Goal: Information Seeking & Learning: Learn about a topic

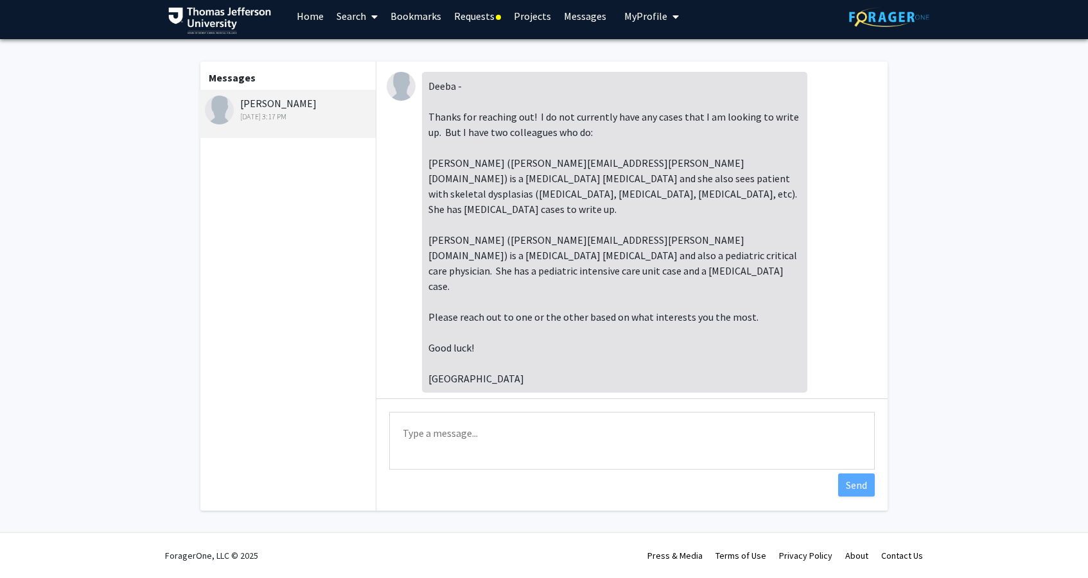
scroll to position [9, 0]
click at [514, 441] on textarea "Type a message" at bounding box center [631, 441] width 485 height 58
type textarea "Thanks so much!"
click at [849, 489] on button "Send" at bounding box center [856, 485] width 37 height 23
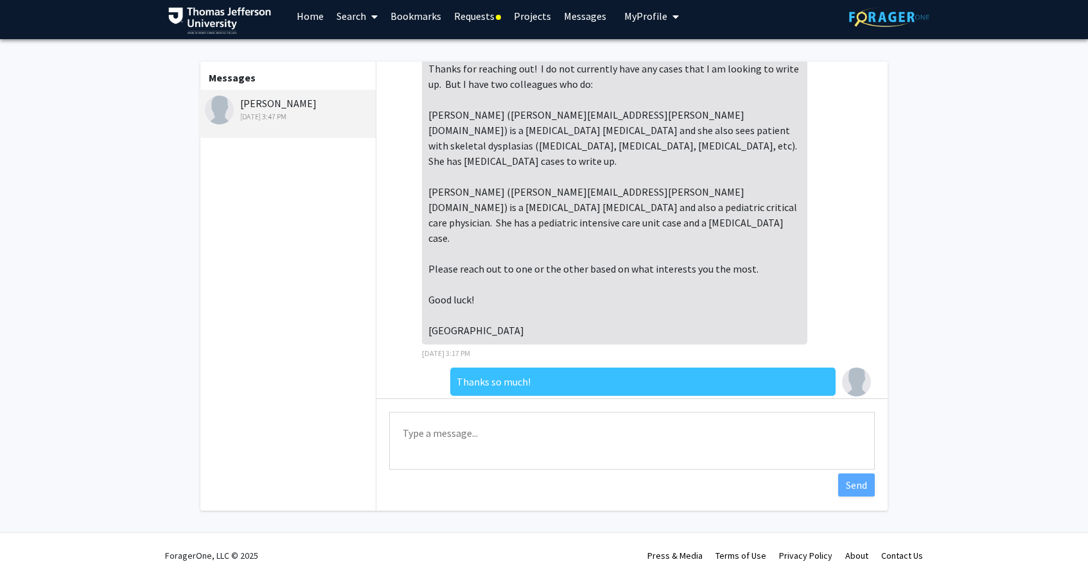
click at [494, 14] on link "Requests" at bounding box center [477, 16] width 60 height 45
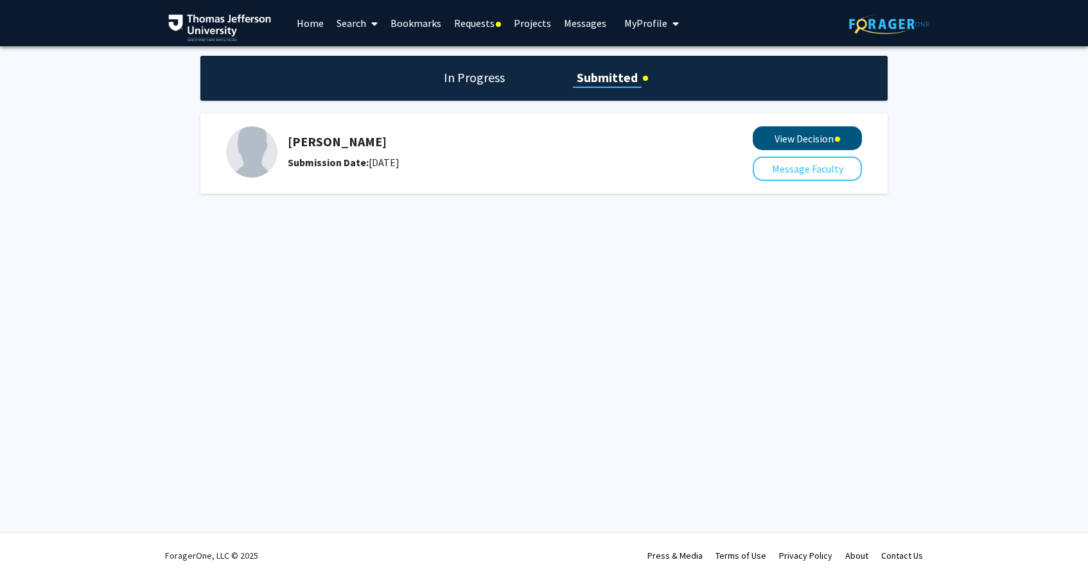
click at [775, 143] on button "View Decision" at bounding box center [806, 138] width 109 height 24
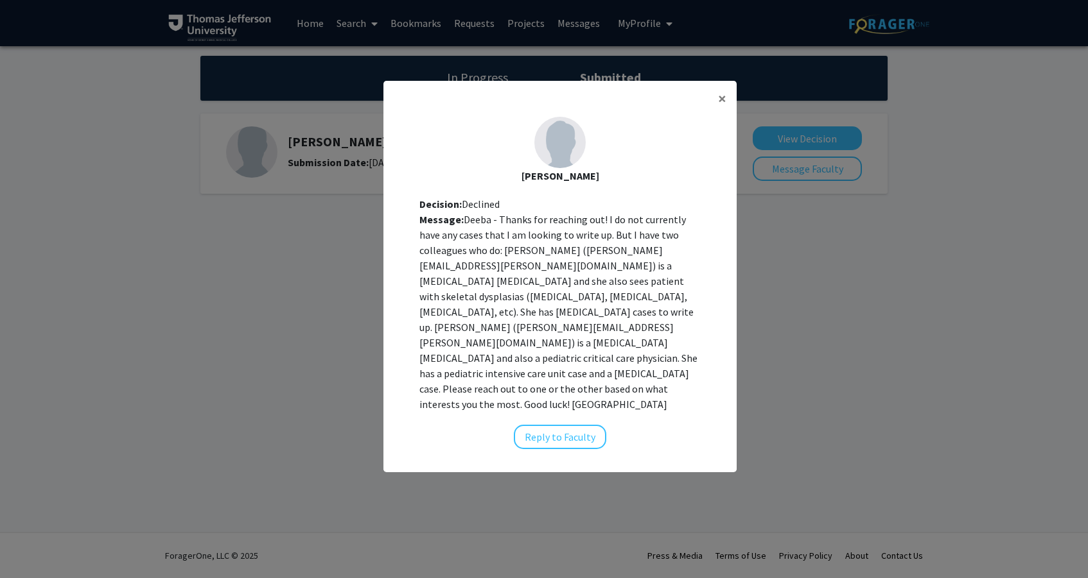
scroll to position [13, 0]
click at [722, 109] on span "×" at bounding box center [722, 99] width 8 height 20
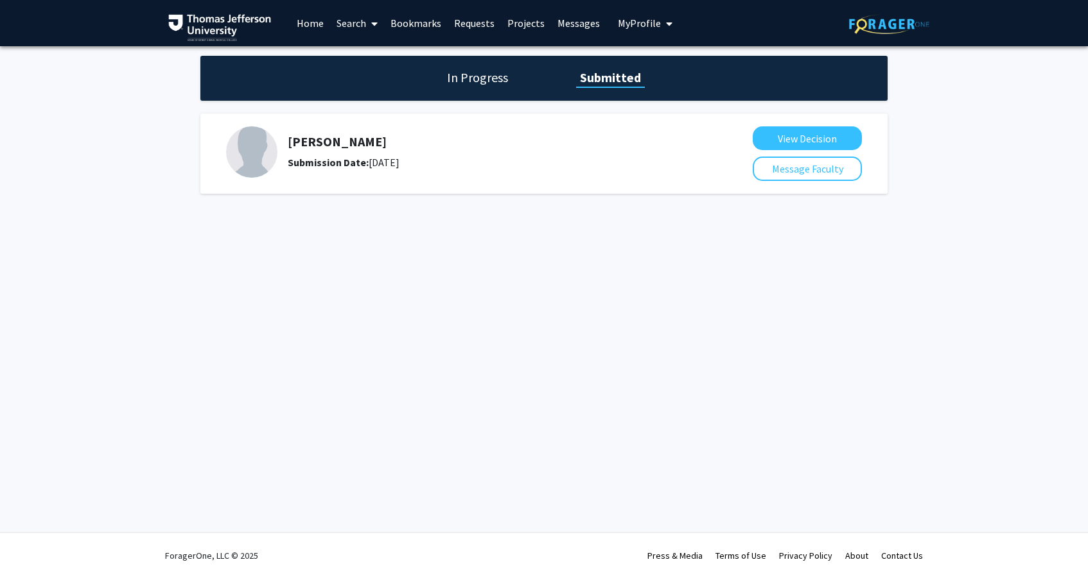
click at [318, 19] on link "Home" at bounding box center [310, 23] width 40 height 45
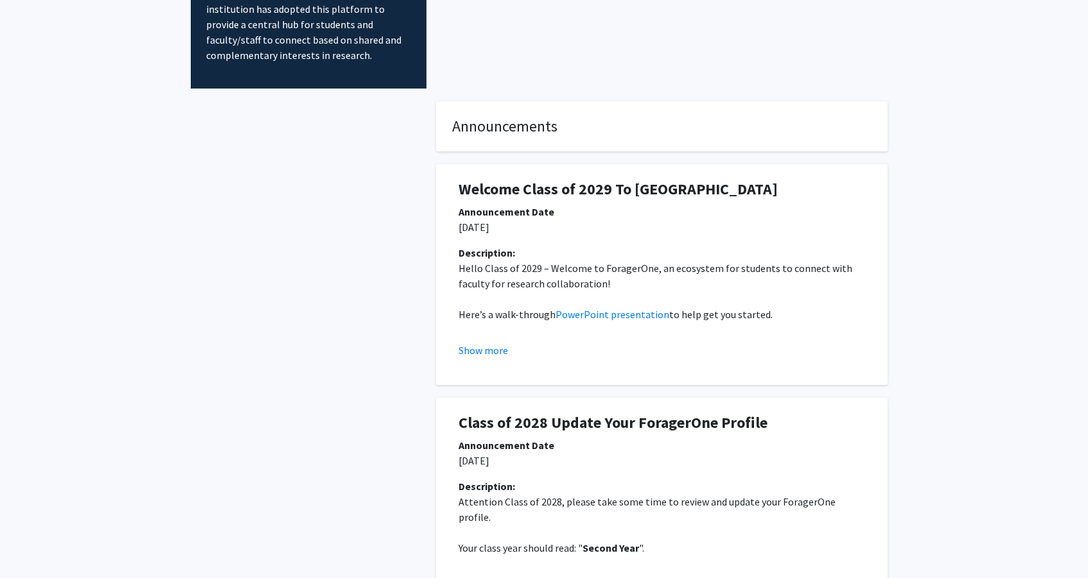
scroll to position [152, 0]
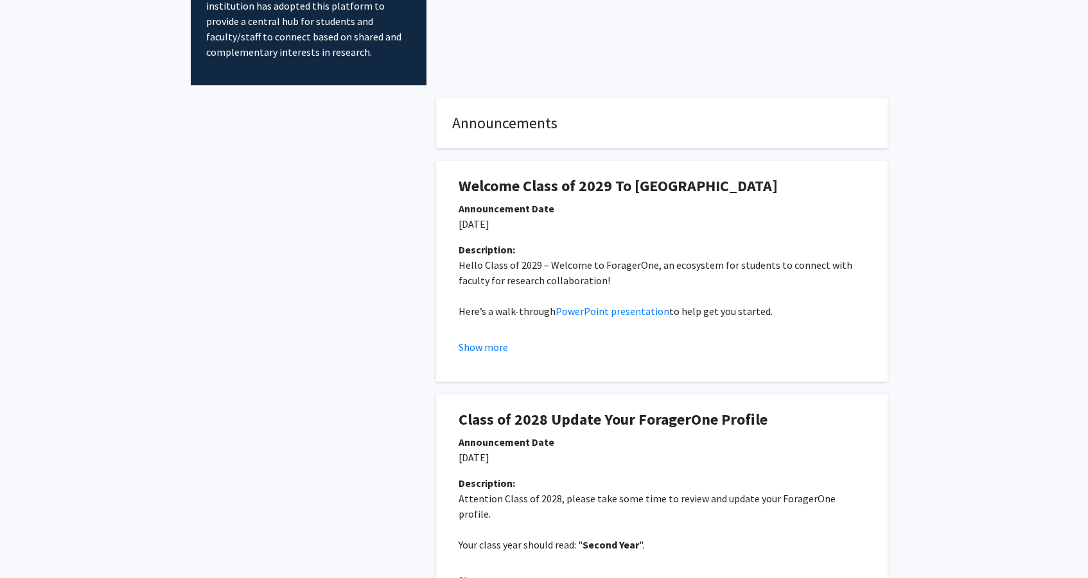
click at [484, 573] on button "Show more" at bounding box center [482, 580] width 49 height 15
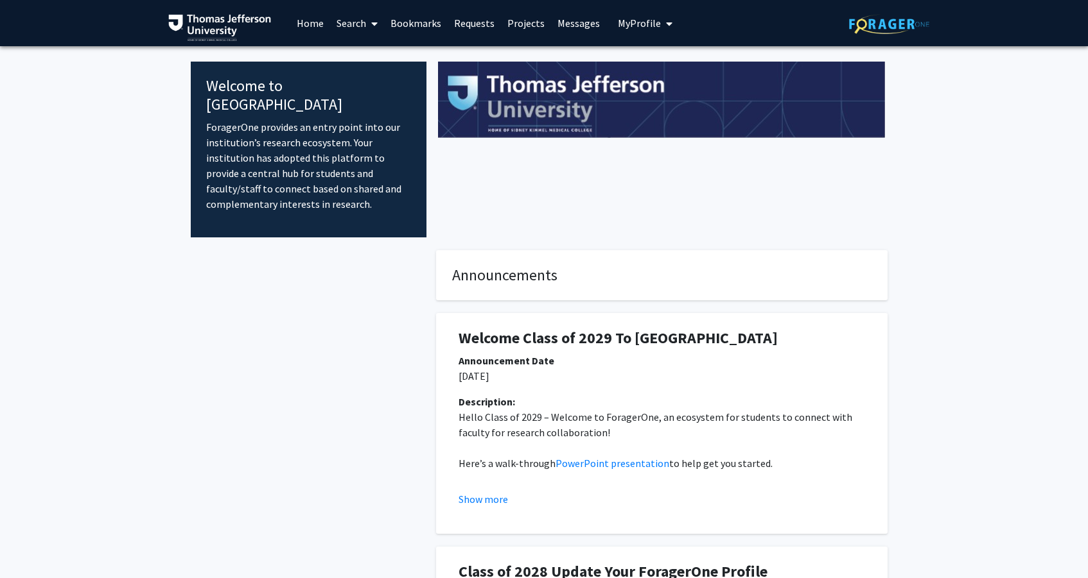
scroll to position [0, 0]
click at [363, 26] on link "Search" at bounding box center [357, 23] width 54 height 45
click at [363, 56] on span "Faculty/Staff" at bounding box center [377, 59] width 94 height 26
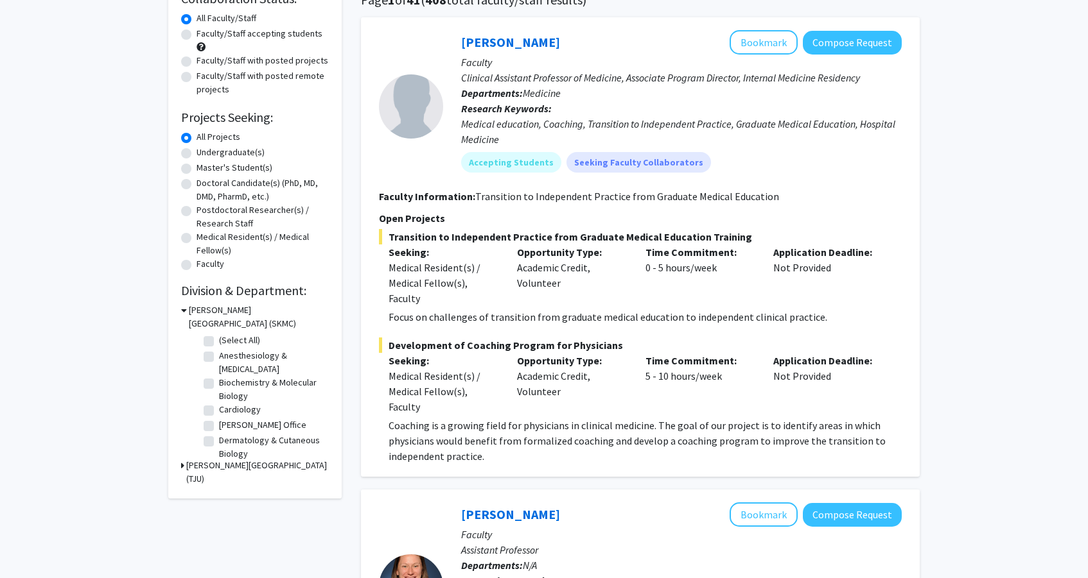
scroll to position [109, 0]
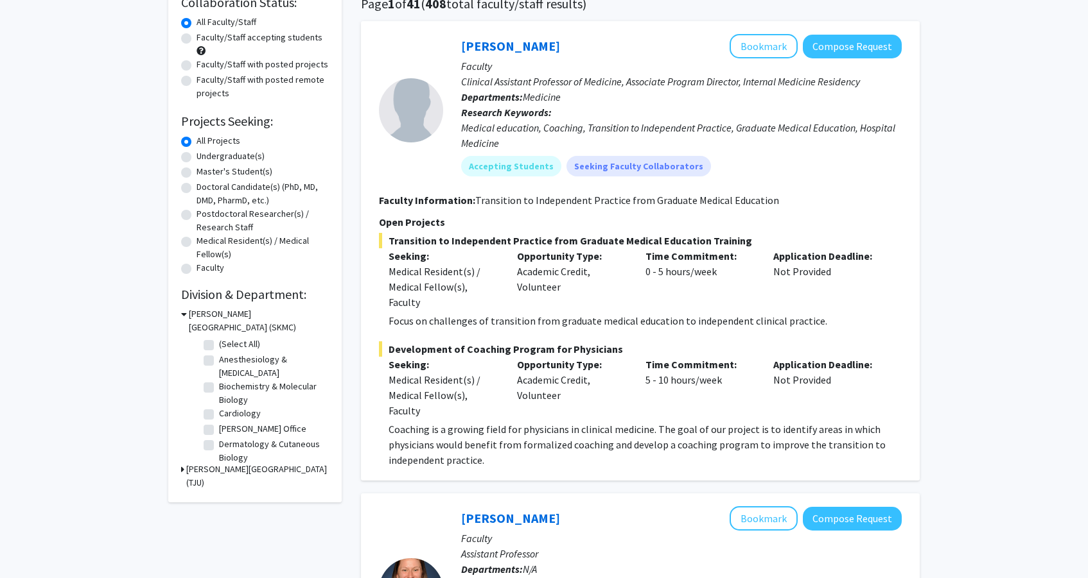
click at [196, 187] on label "Doctoral Candidate(s) (PhD, MD, DMD, PharmD, etc.)" at bounding box center [262, 193] width 132 height 27
click at [196, 187] on input "Doctoral Candidate(s) (PhD, MD, DMD, PharmD, etc.)" at bounding box center [200, 184] width 8 height 8
radio input "true"
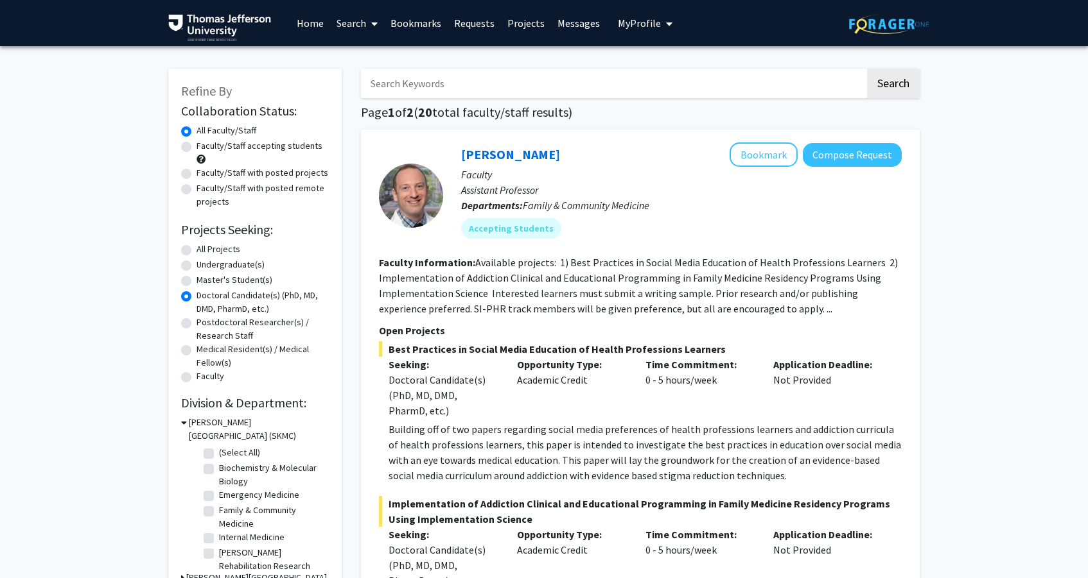
click at [196, 300] on label "Doctoral Candidate(s) (PhD, MD, DMD, PharmD, etc.)" at bounding box center [262, 302] width 132 height 27
click at [196, 297] on input "Doctoral Candidate(s) (PhD, MD, DMD, PharmD, etc.)" at bounding box center [200, 293] width 8 height 8
click at [196, 248] on label "All Projects" at bounding box center [218, 249] width 44 height 13
click at [196, 248] on input "All Projects" at bounding box center [200, 247] width 8 height 8
radio input "true"
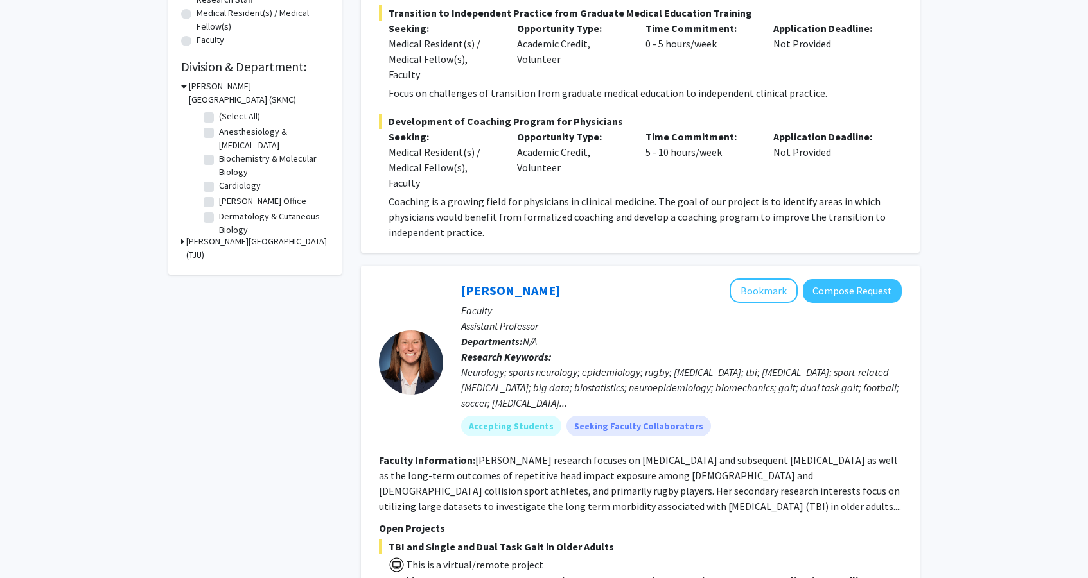
scroll to position [335, 0]
click at [181, 243] on icon at bounding box center [182, 242] width 3 height 13
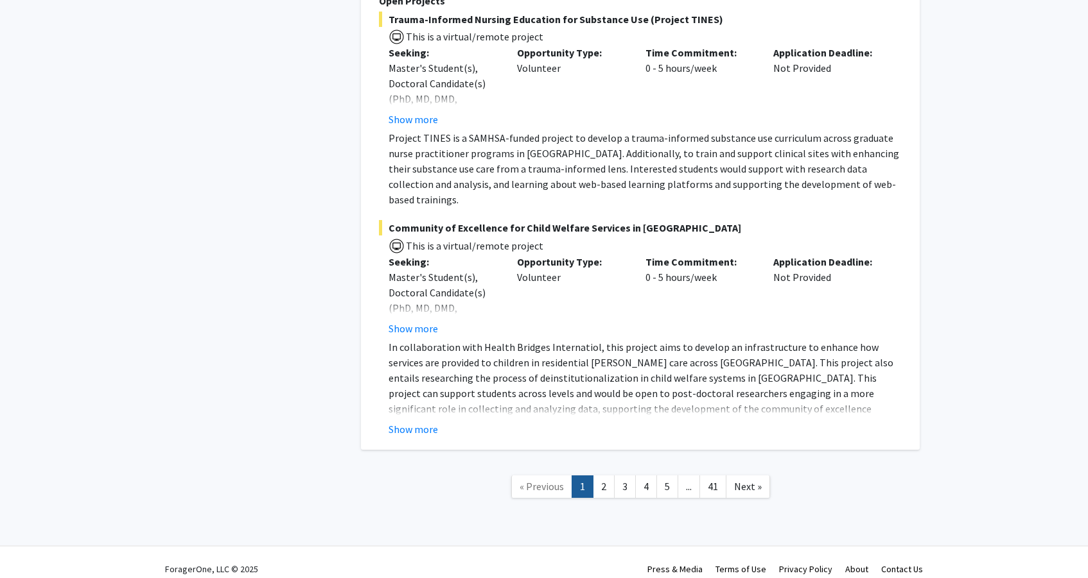
scroll to position [9388, 0]
click at [603, 480] on link "2" at bounding box center [604, 487] width 22 height 22
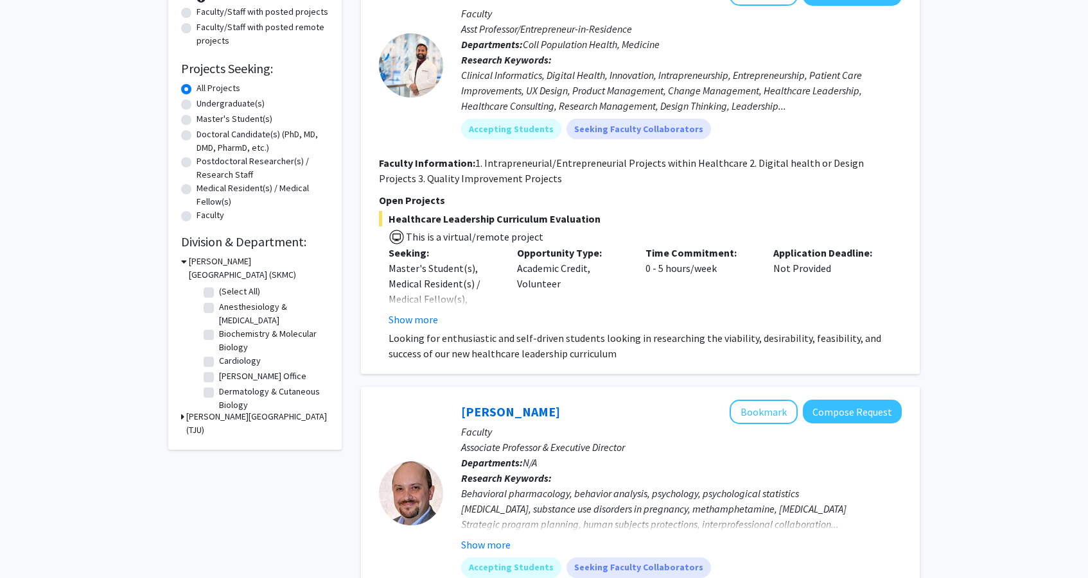
scroll to position [168, 0]
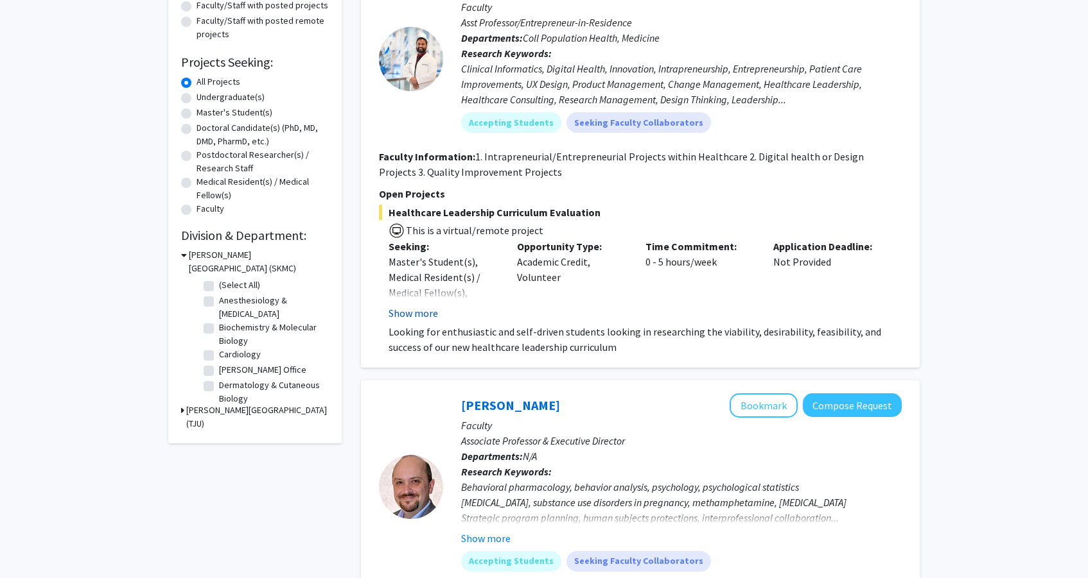
click at [405, 311] on button "Show more" at bounding box center [412, 313] width 49 height 15
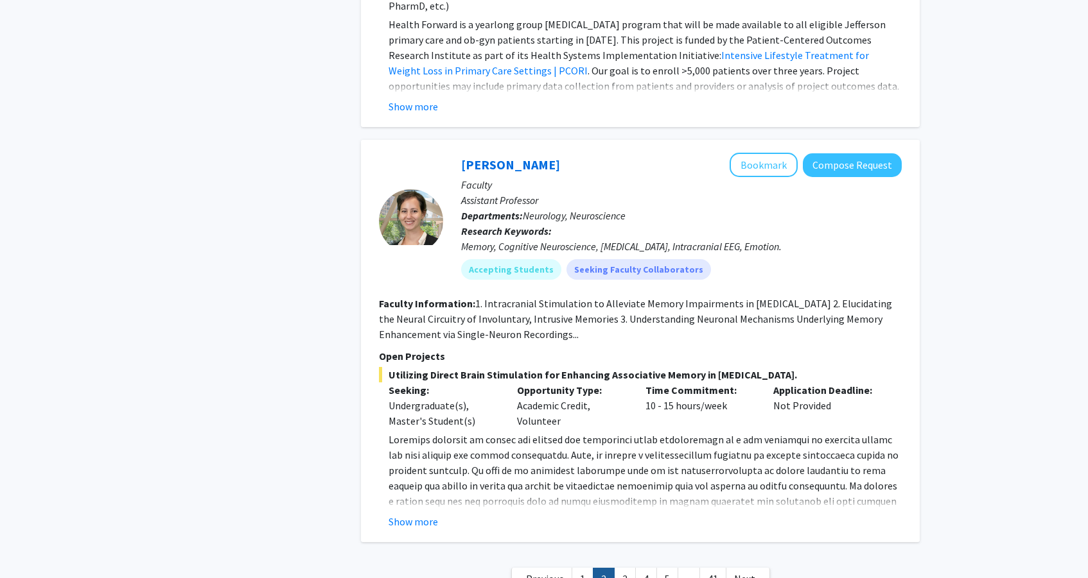
scroll to position [4810, 0]
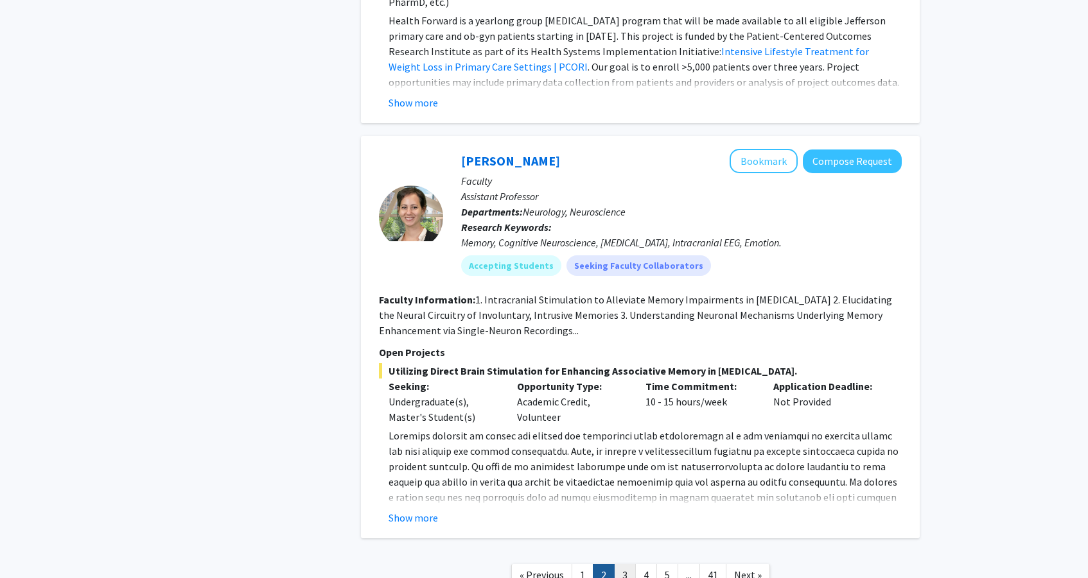
click at [630, 564] on link "3" at bounding box center [625, 575] width 22 height 22
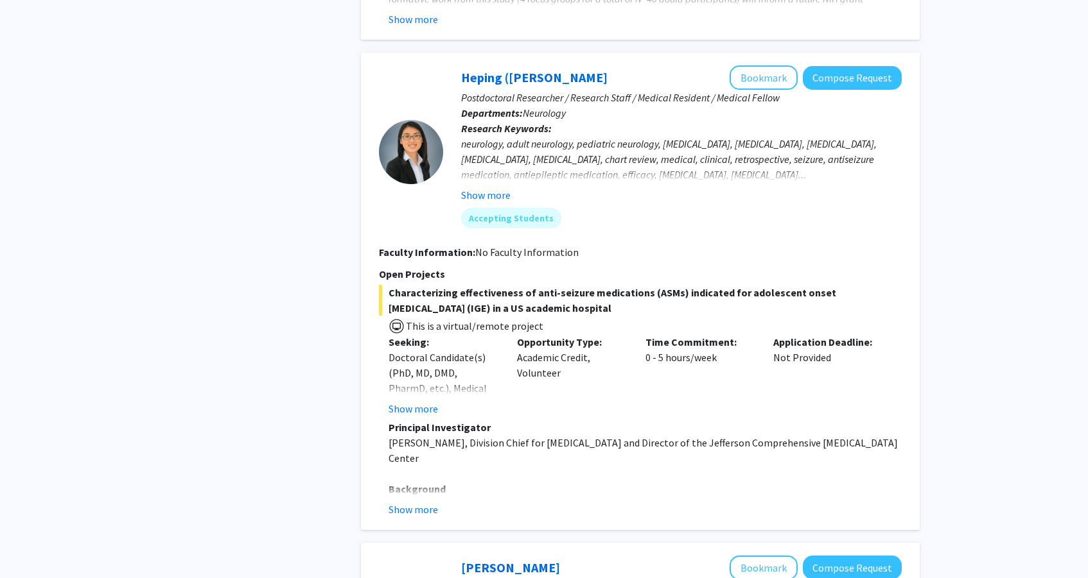
scroll to position [2746, 0]
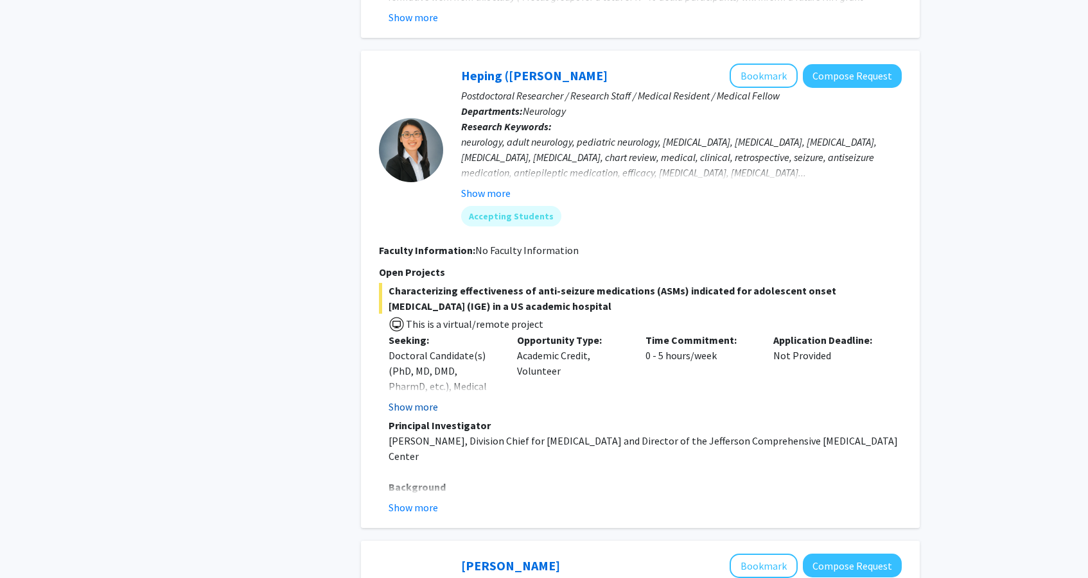
click at [426, 399] on button "Show more" at bounding box center [412, 406] width 49 height 15
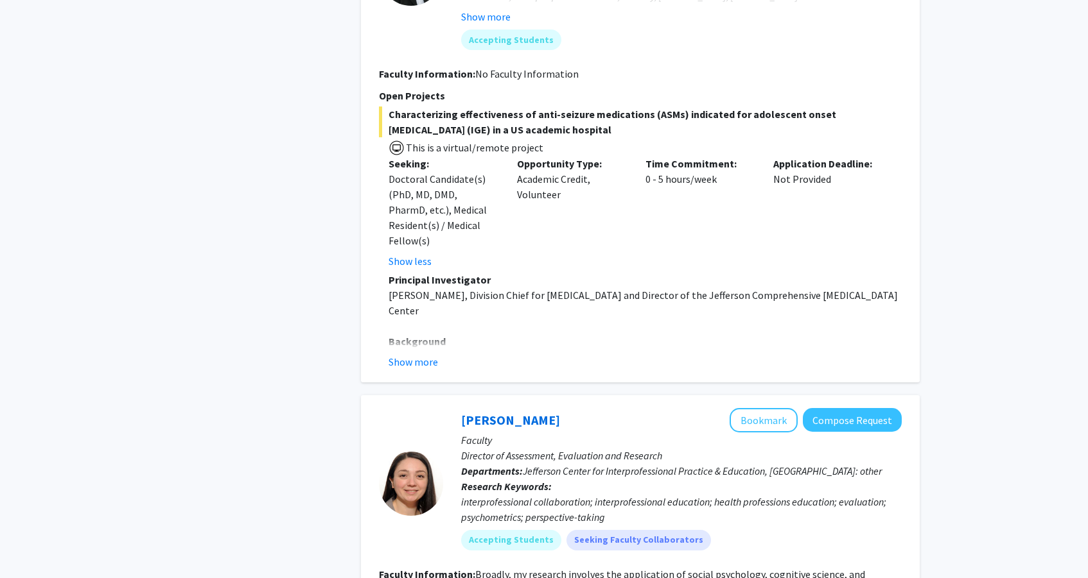
scroll to position [2931, 0]
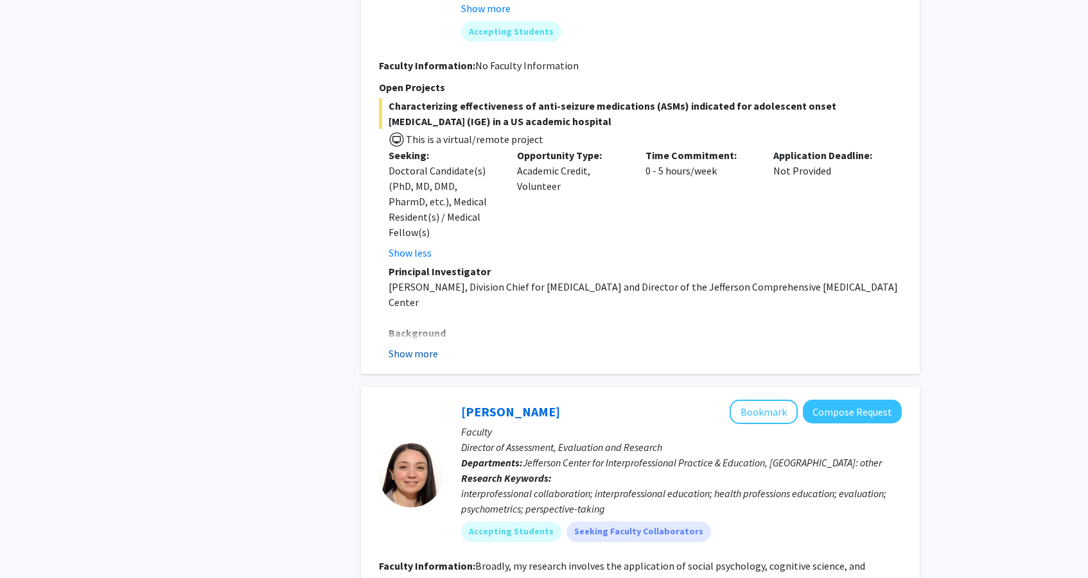
click at [412, 346] on button "Show more" at bounding box center [412, 353] width 49 height 15
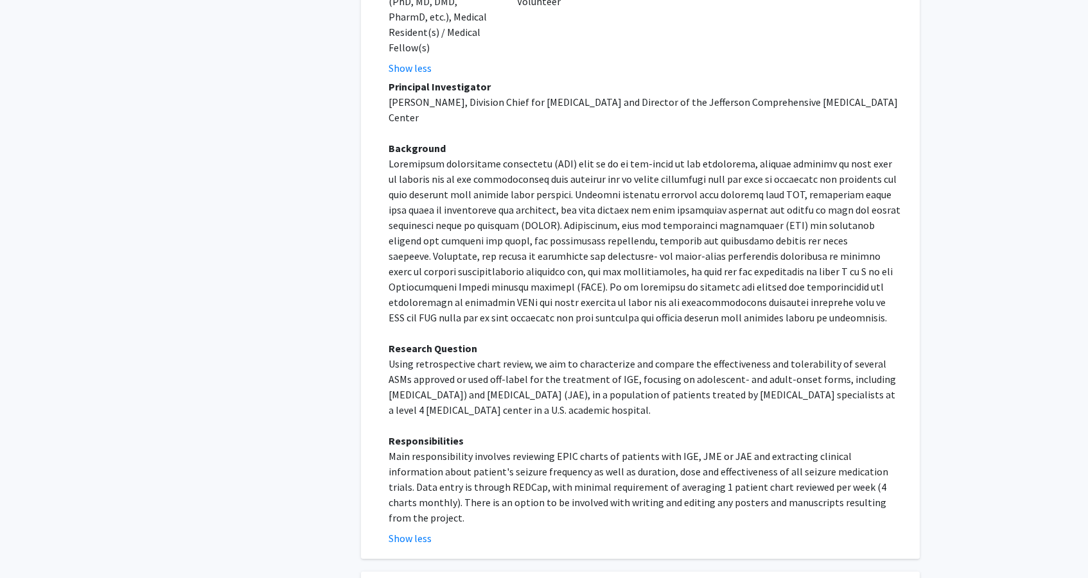
scroll to position [3145, 0]
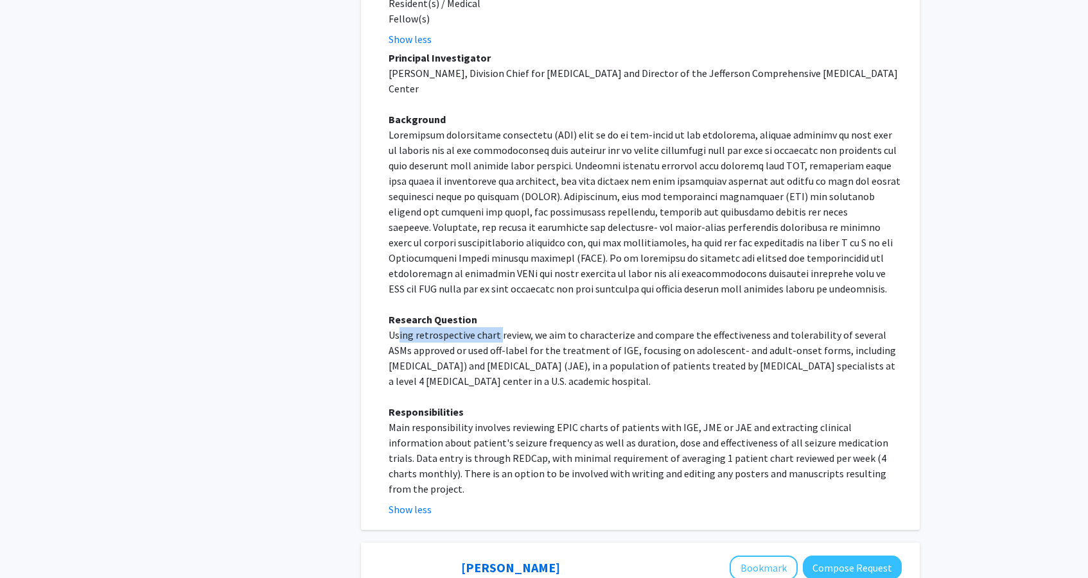
drag, startPoint x: 399, startPoint y: 274, endPoint x: 498, endPoint y: 273, distance: 98.9
click at [498, 327] on p "Using retrospective chart review, we aim to characterize and compare the effect…" at bounding box center [644, 358] width 513 height 62
click at [485, 327] on p "Using retrospective chart review, we aim to characterize and compare the effect…" at bounding box center [644, 358] width 513 height 62
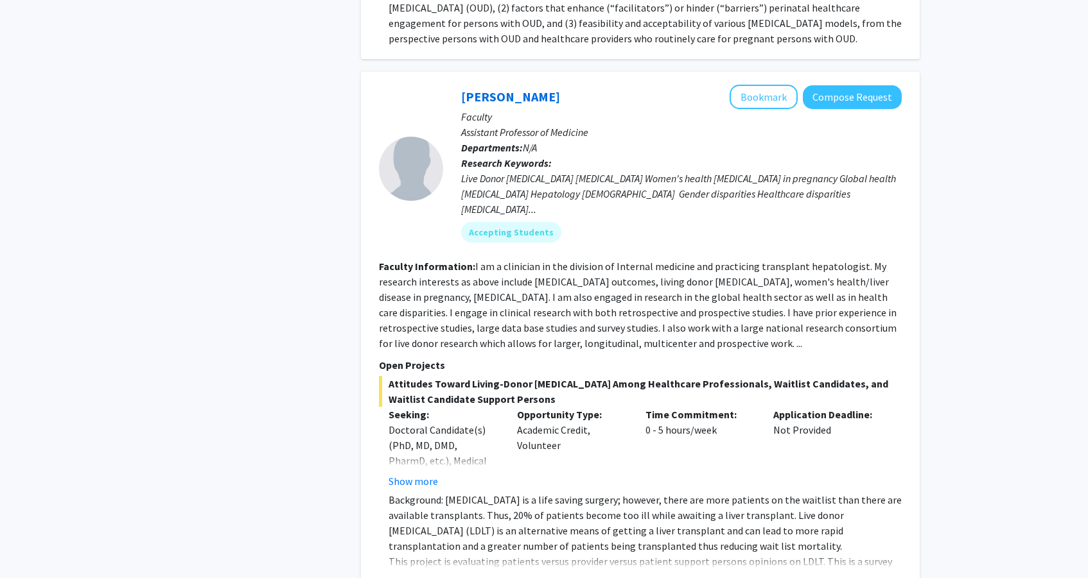
scroll to position [4518, 0]
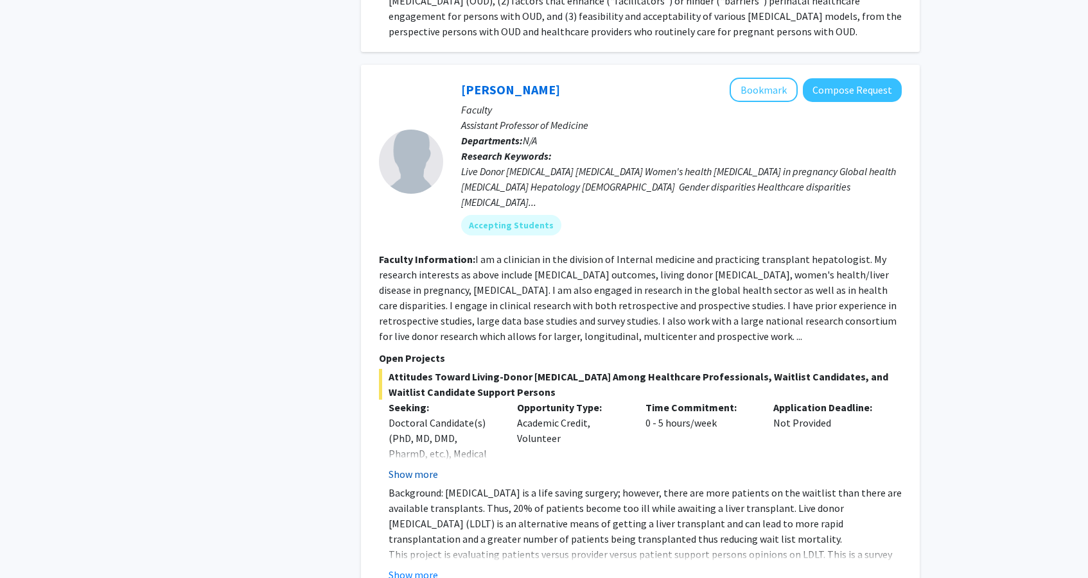
click at [430, 467] on button "Show more" at bounding box center [412, 474] width 49 height 15
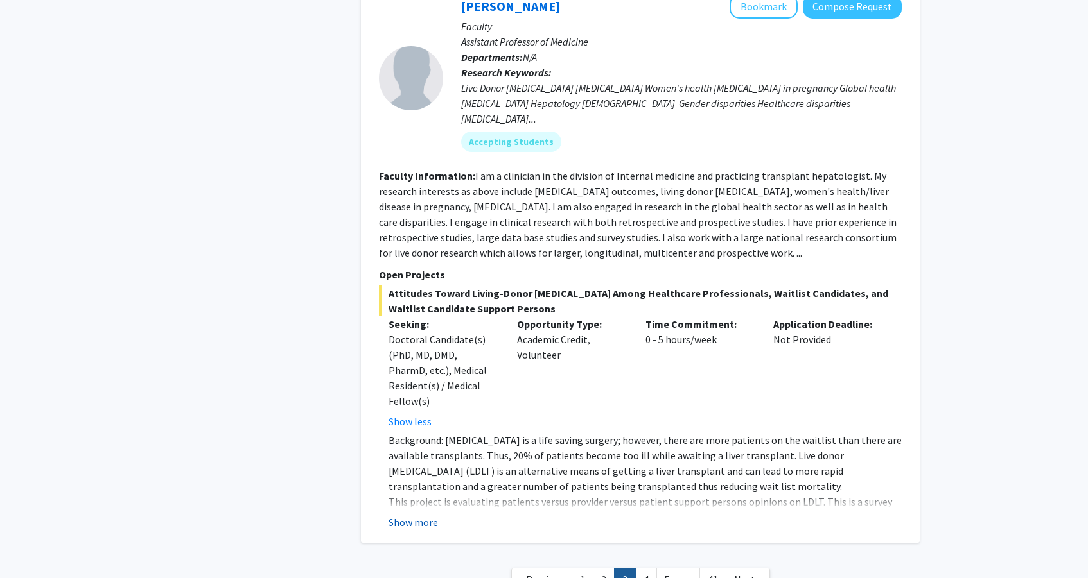
click at [413, 515] on button "Show more" at bounding box center [412, 522] width 49 height 15
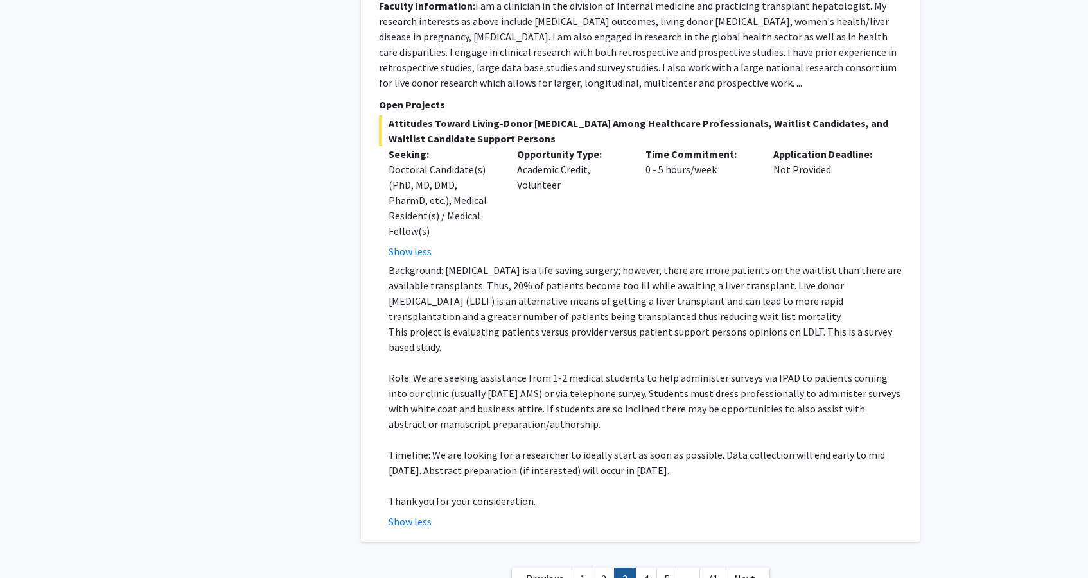
scroll to position [4771, 0]
click at [643, 569] on link "4" at bounding box center [646, 580] width 22 height 22
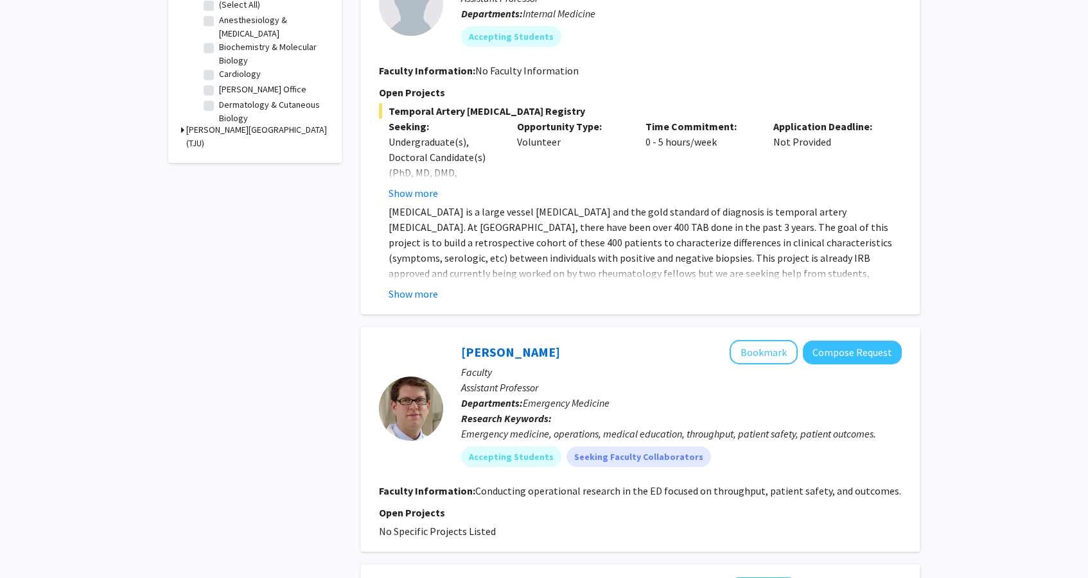
scroll to position [462, 0]
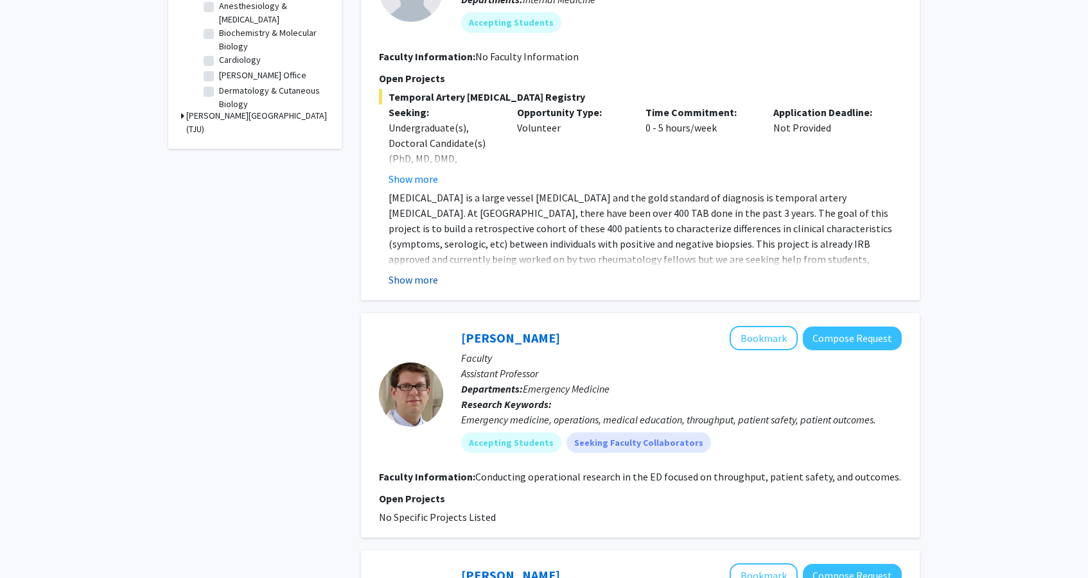
click at [421, 277] on button "Show more" at bounding box center [412, 279] width 49 height 15
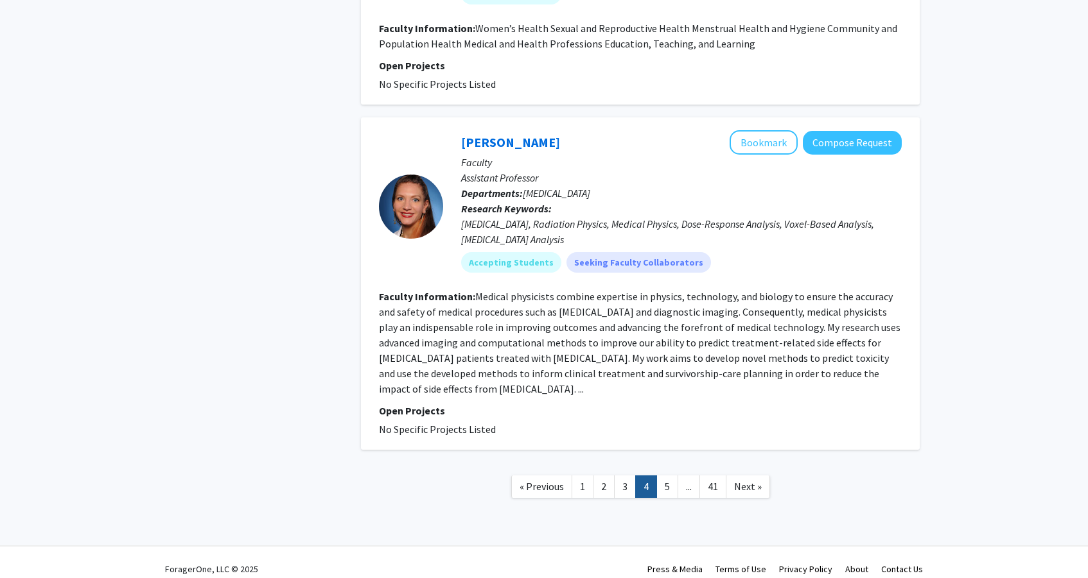
scroll to position [2711, 0]
click at [664, 479] on link "5" at bounding box center [667, 487] width 22 height 22
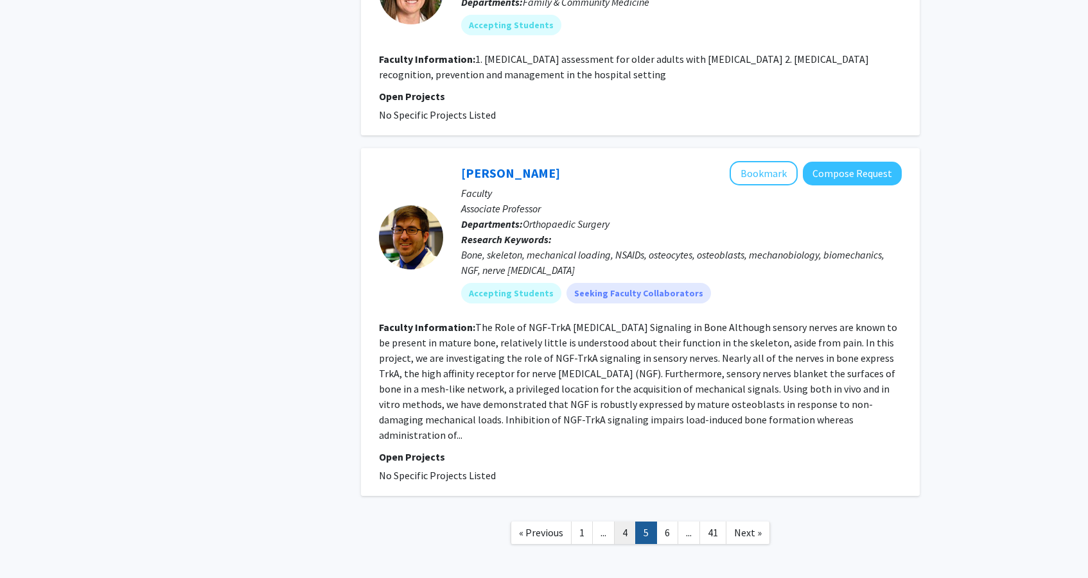
scroll to position [2771, 0]
click at [670, 523] on link "6" at bounding box center [667, 534] width 22 height 22
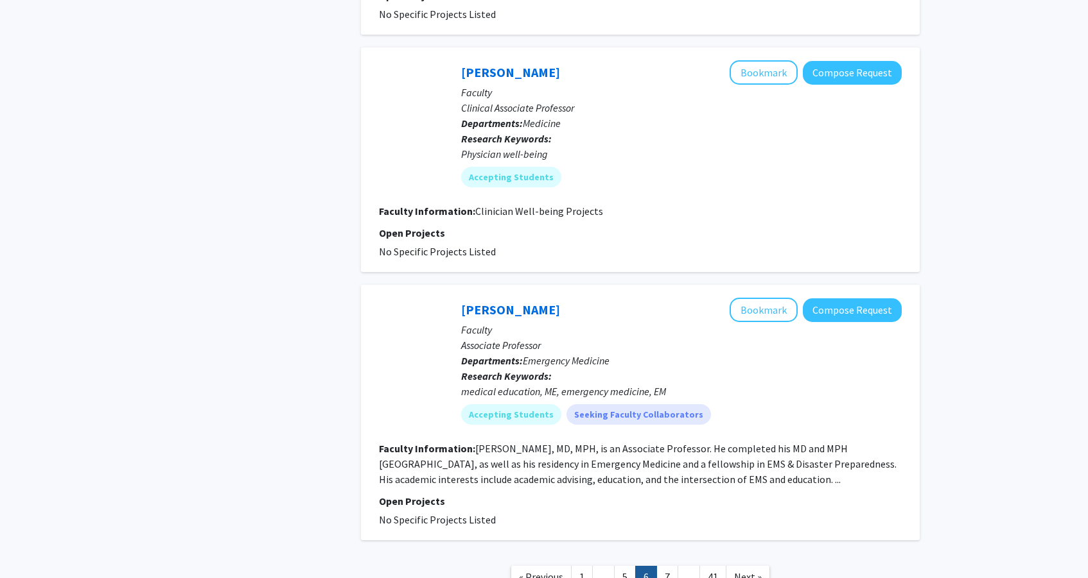
scroll to position [2236, 0]
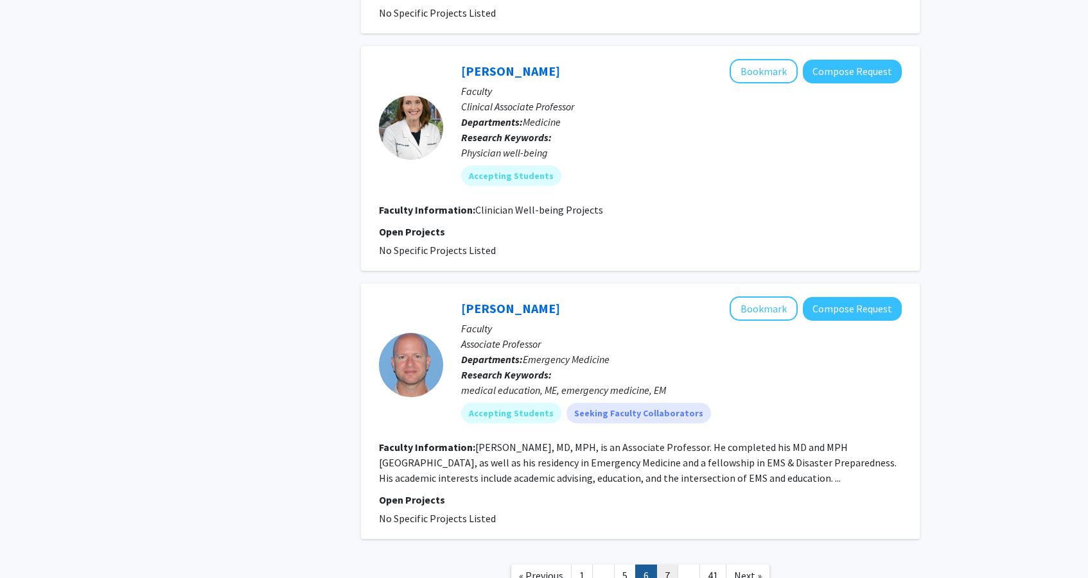
click at [671, 565] on link "7" at bounding box center [667, 576] width 22 height 22
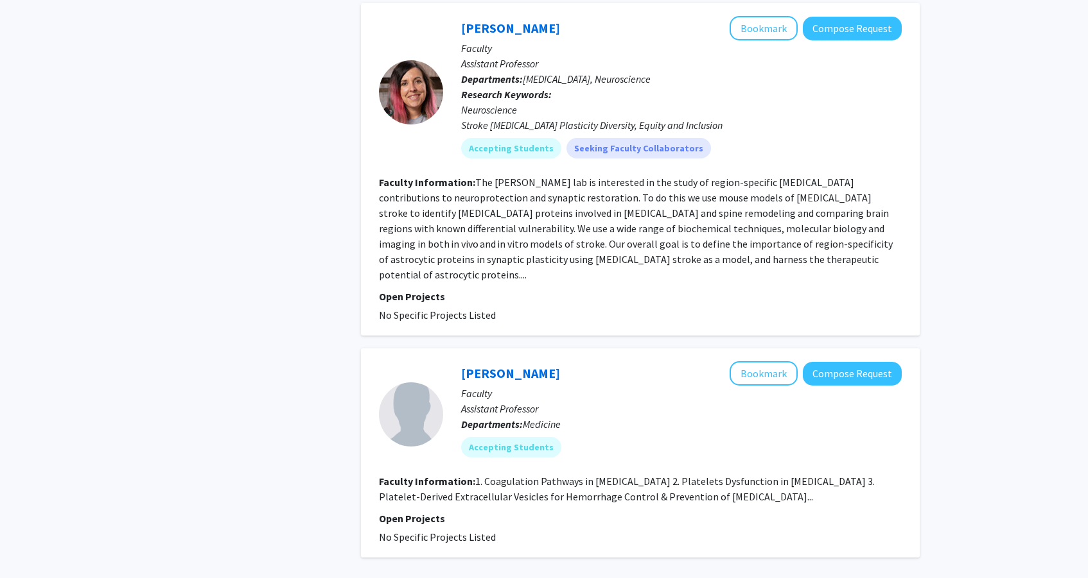
scroll to position [2735, 0]
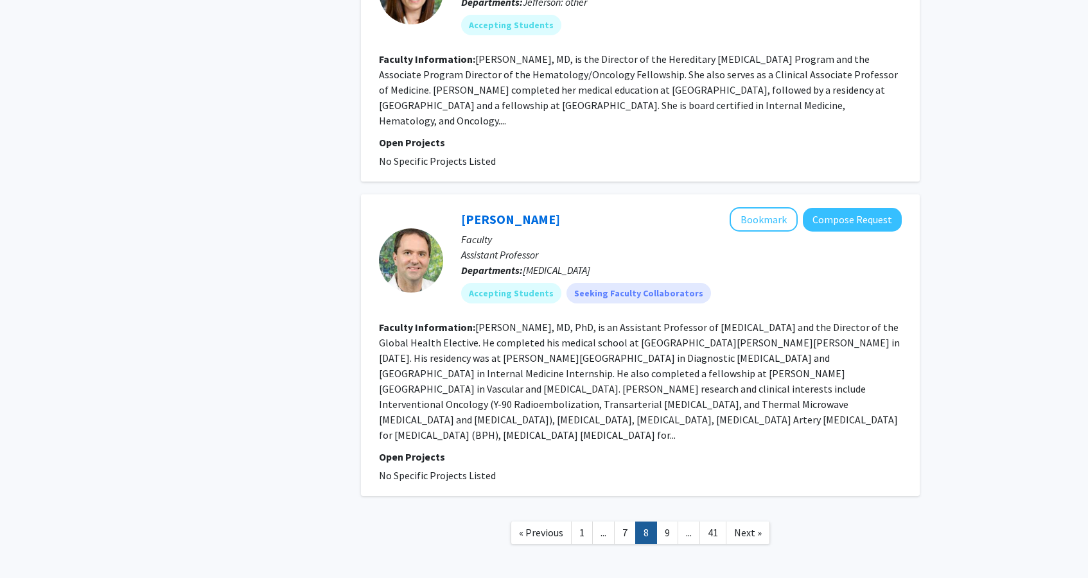
scroll to position [2750, 0]
click at [667, 523] on link "9" at bounding box center [667, 534] width 22 height 22
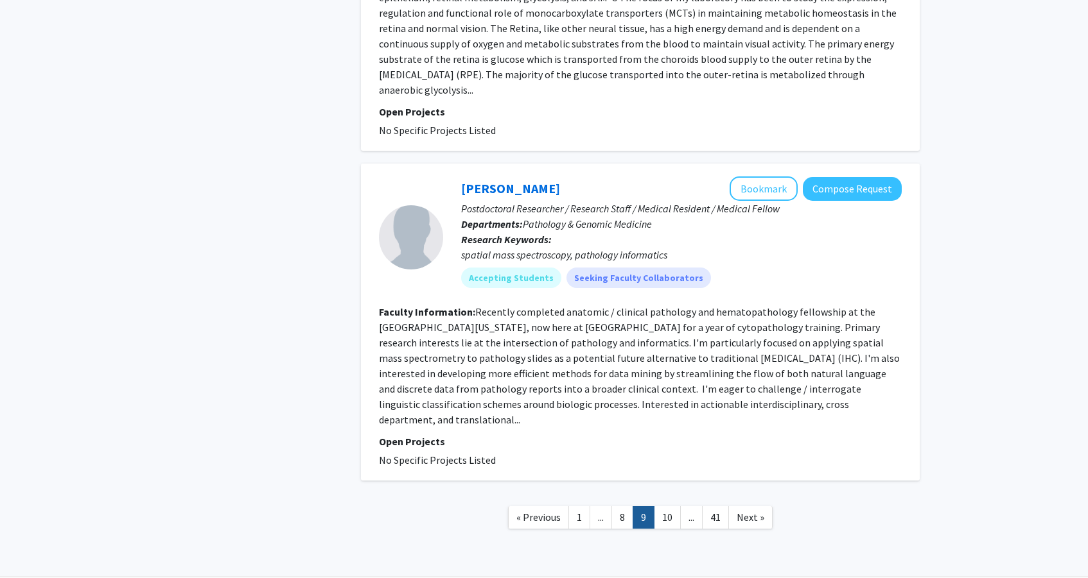
scroll to position [2571, 0]
click at [667, 507] on link "10" at bounding box center [667, 518] width 27 height 22
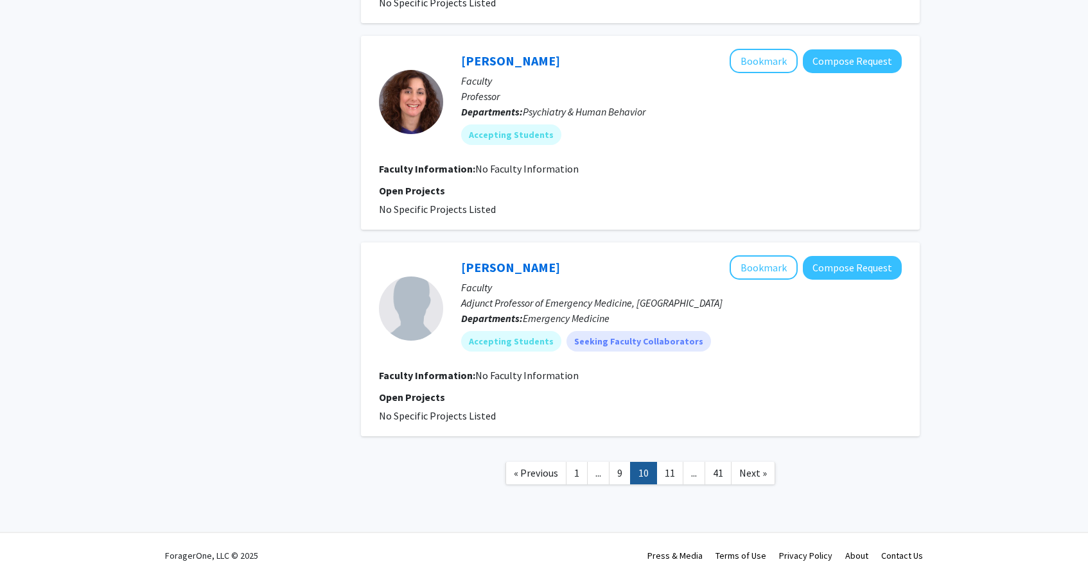
scroll to position [2088, 0]
click at [667, 477] on link "11" at bounding box center [669, 473] width 27 height 22
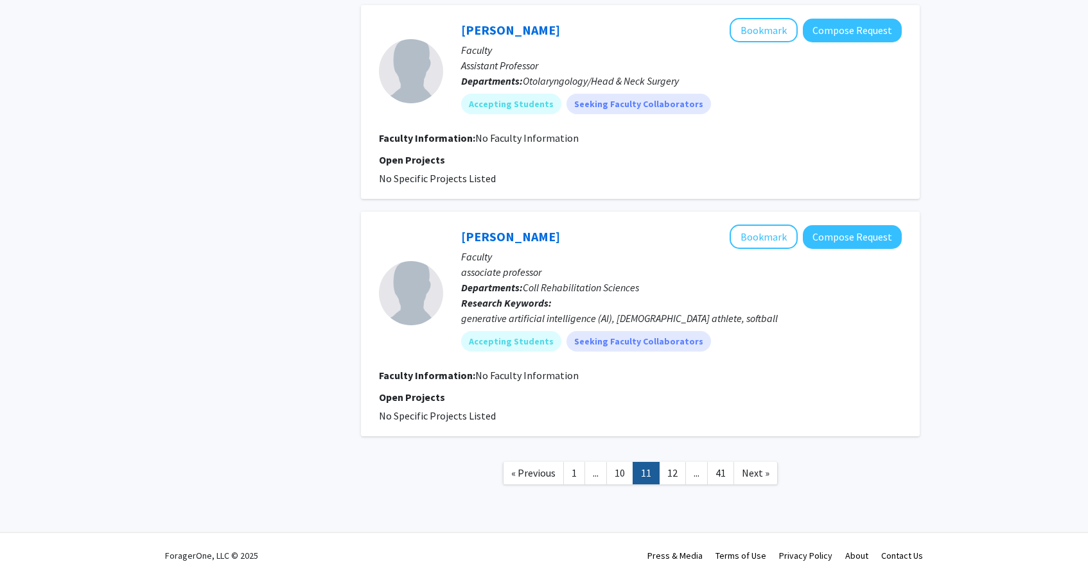
scroll to position [1888, 0]
click at [667, 478] on link "12" at bounding box center [672, 473] width 27 height 22
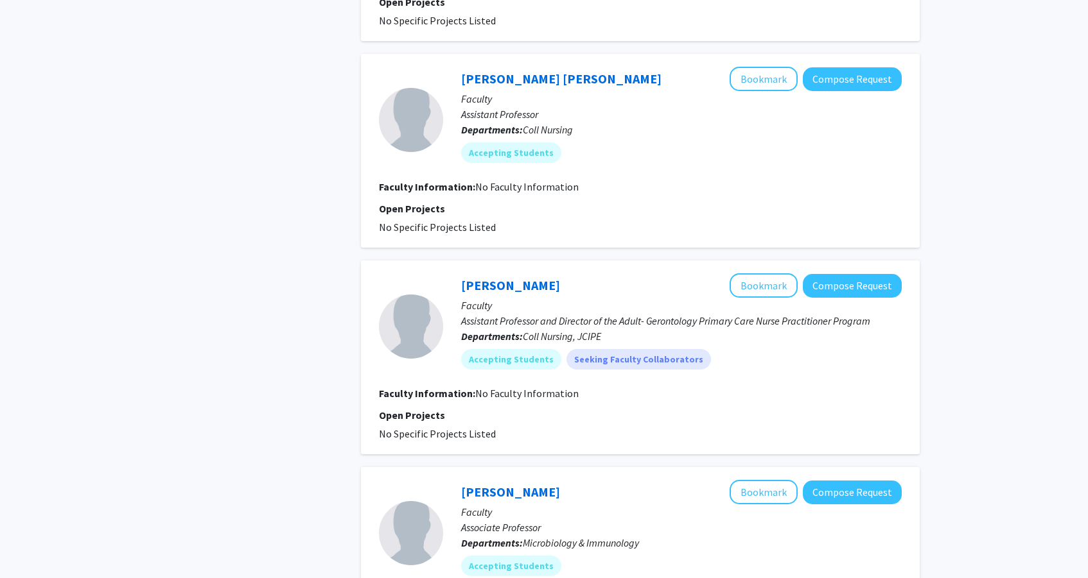
scroll to position [1509, 0]
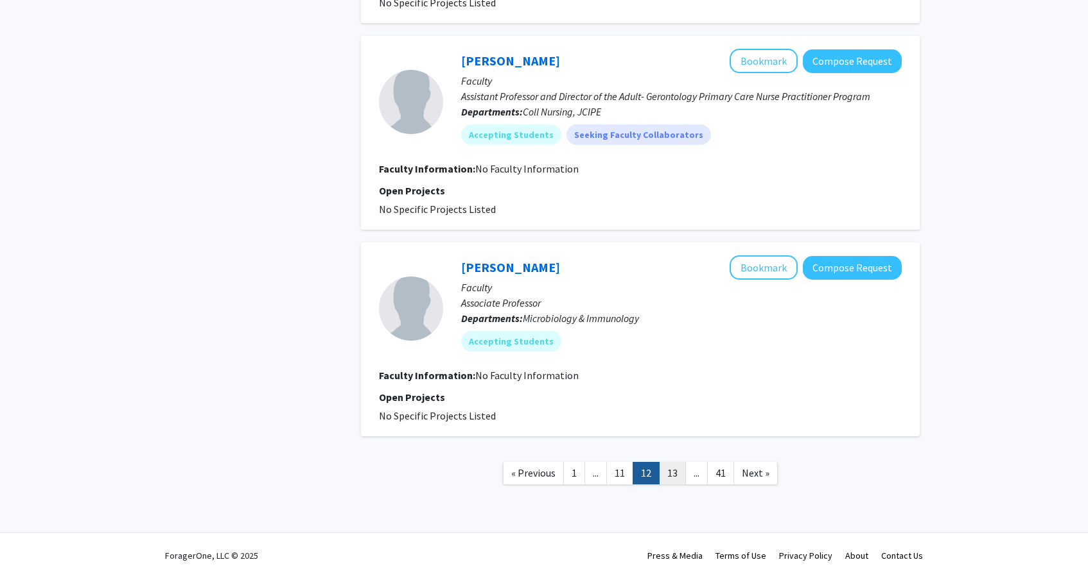
click at [670, 479] on link "13" at bounding box center [672, 473] width 27 height 22
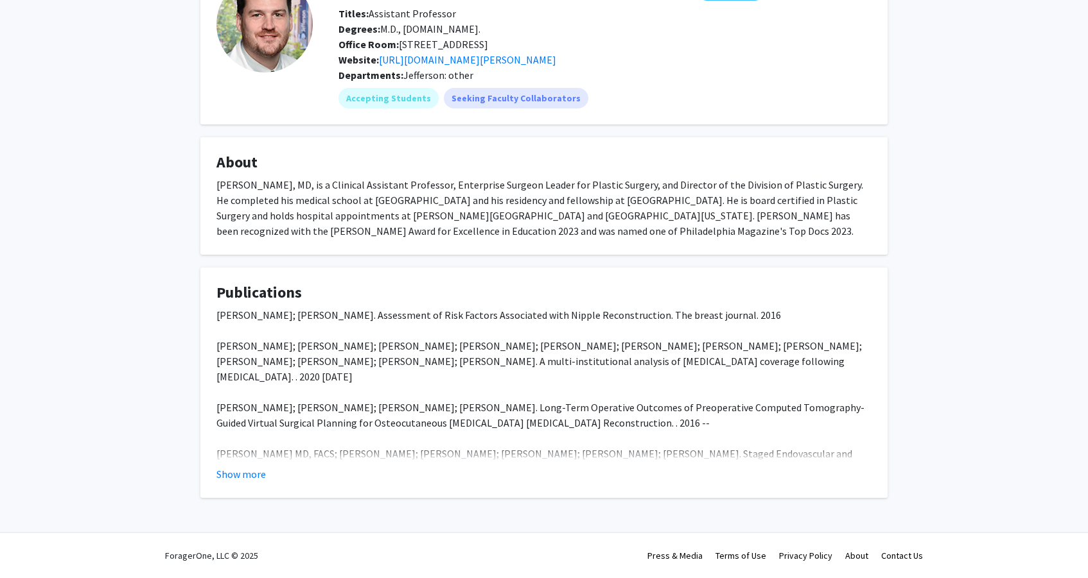
scroll to position [112, 0]
click at [242, 484] on fg-card "Publications Matthew Jenkins; Sameer Patel. Assessment of Risk Factors Associat…" at bounding box center [543, 383] width 687 height 230
click at [243, 470] on button "Show more" at bounding box center [240, 474] width 49 height 15
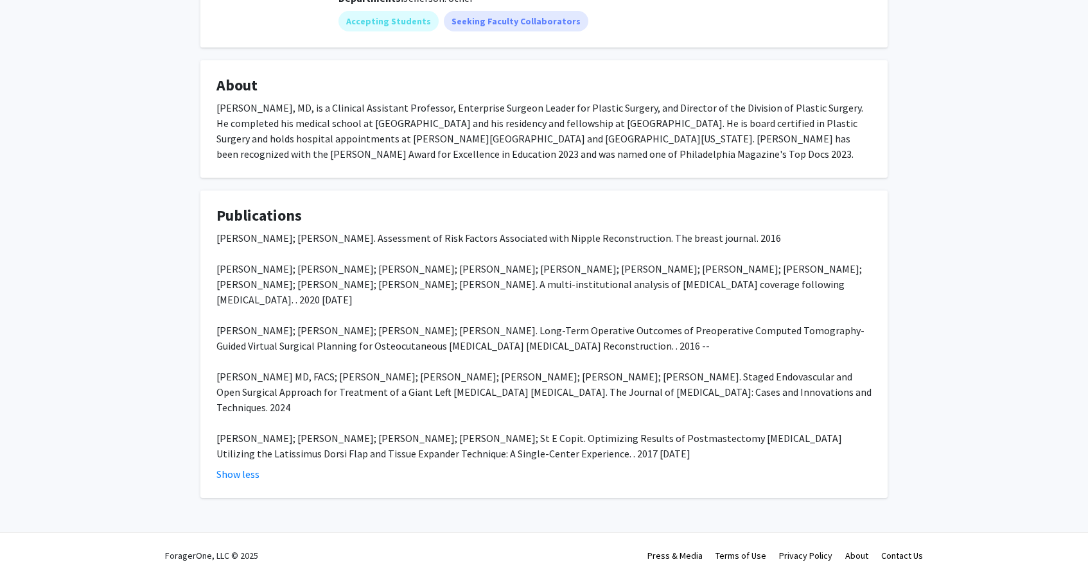
scroll to position [189, 0]
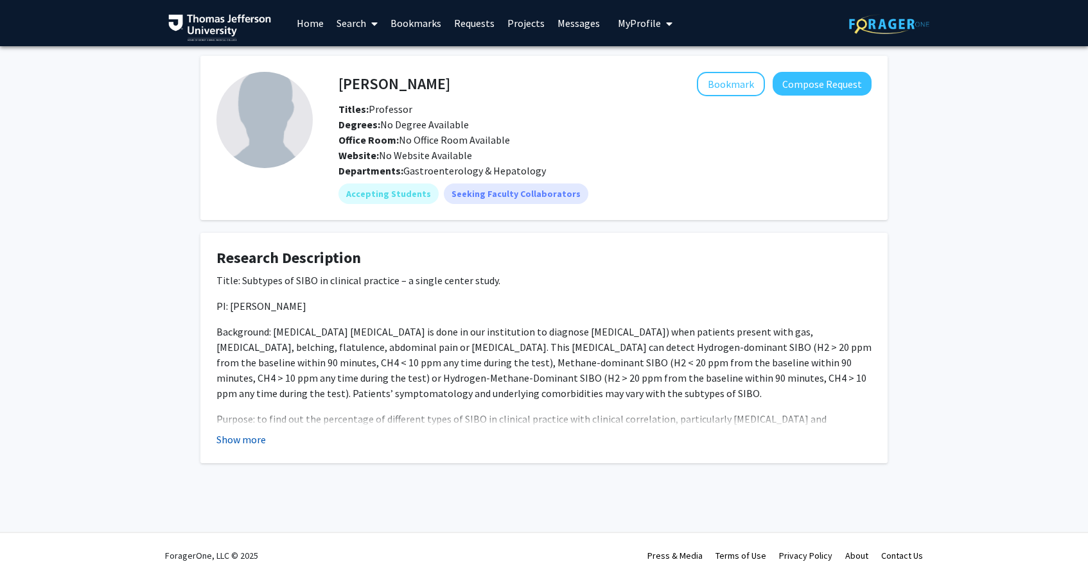
click at [254, 438] on button "Show more" at bounding box center [240, 439] width 49 height 15
